Goal: Information Seeking & Learning: Learn about a topic

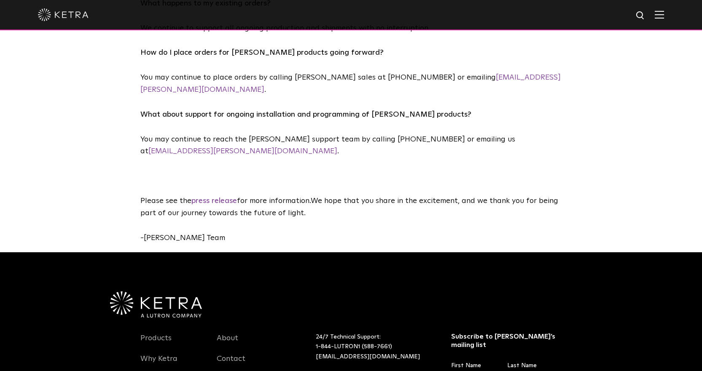
scroll to position [638, 0]
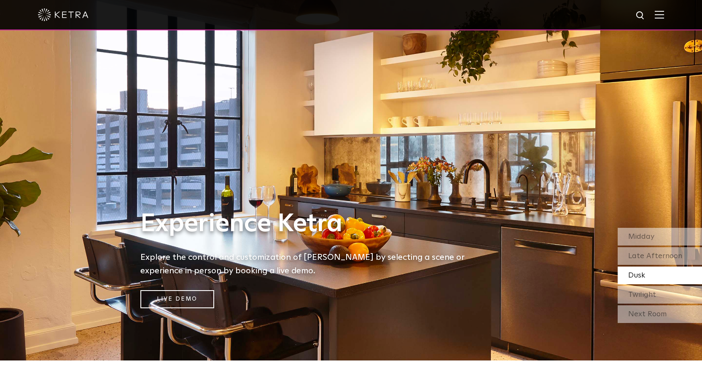
scroll to position [8, 0]
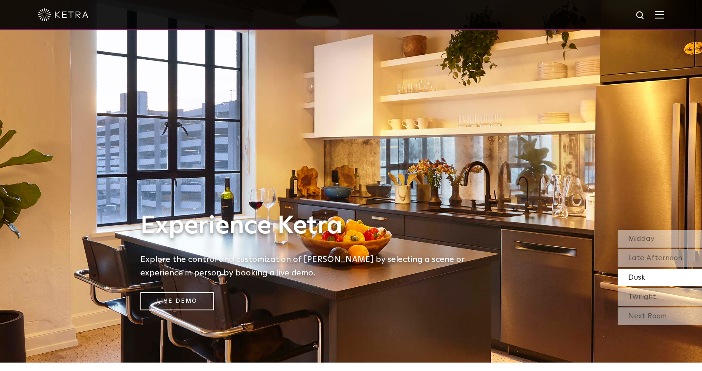
drag, startPoint x: 706, startPoint y: 75, endPoint x: 744, endPoint y: 77, distance: 38.0
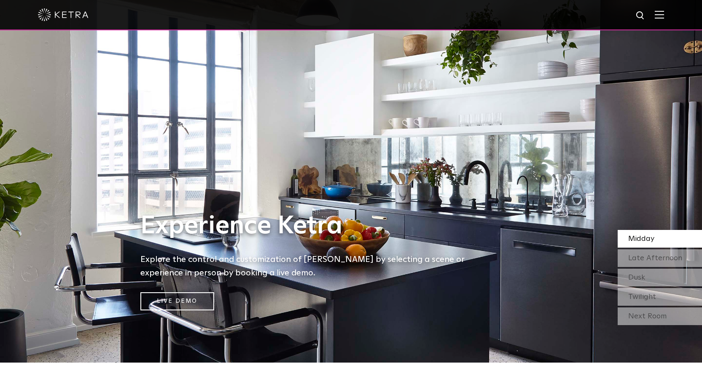
drag, startPoint x: 705, startPoint y: 84, endPoint x: 568, endPoint y: 243, distance: 210.8
click at [568, 243] on div "Experience Ketra Explore the control and customization of Ketra by selecting a …" at bounding box center [351, 177] width 702 height 371
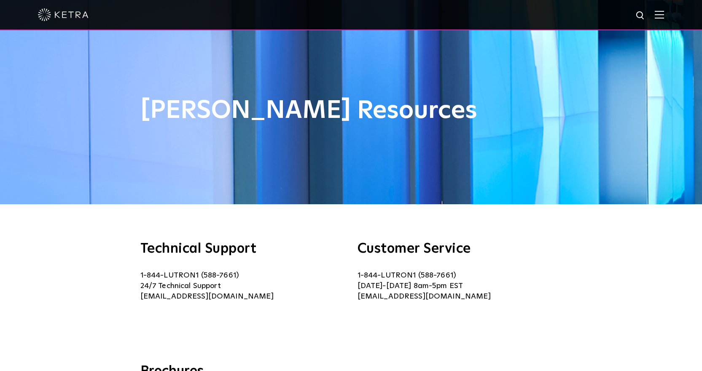
click at [582, 287] on div "Technical Support 1-844-LUTRON1 (588-7661) 24/7 Technical Support [EMAIL_ADDRES…" at bounding box center [351, 283] width 578 height 83
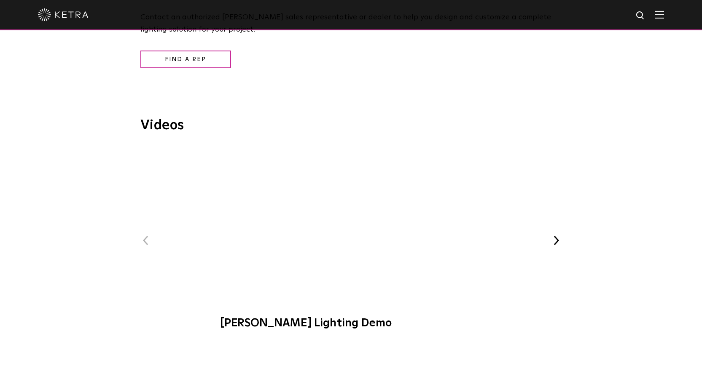
scroll to position [962, 0]
